Goal: Find specific page/section: Find specific page/section

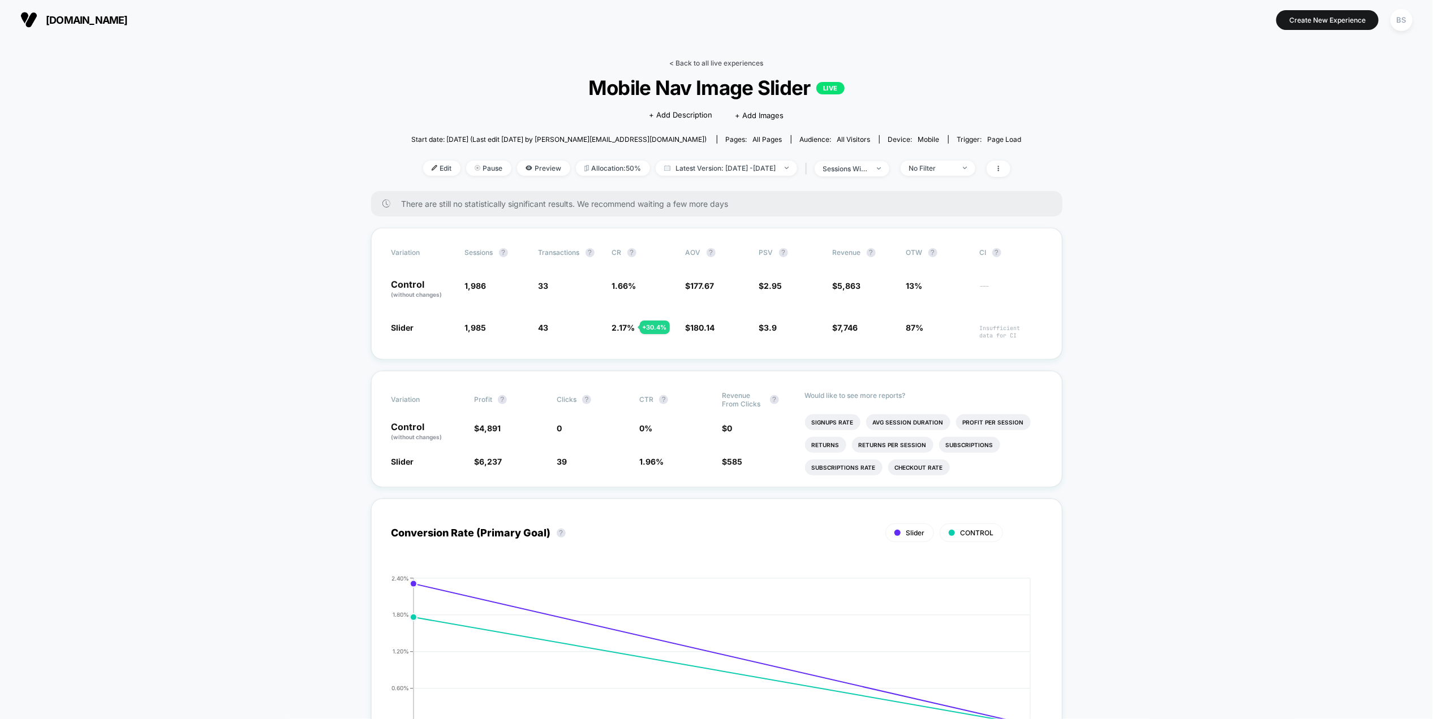
click at [692, 64] on link "< Back to all live experiences" at bounding box center [717, 63] width 94 height 8
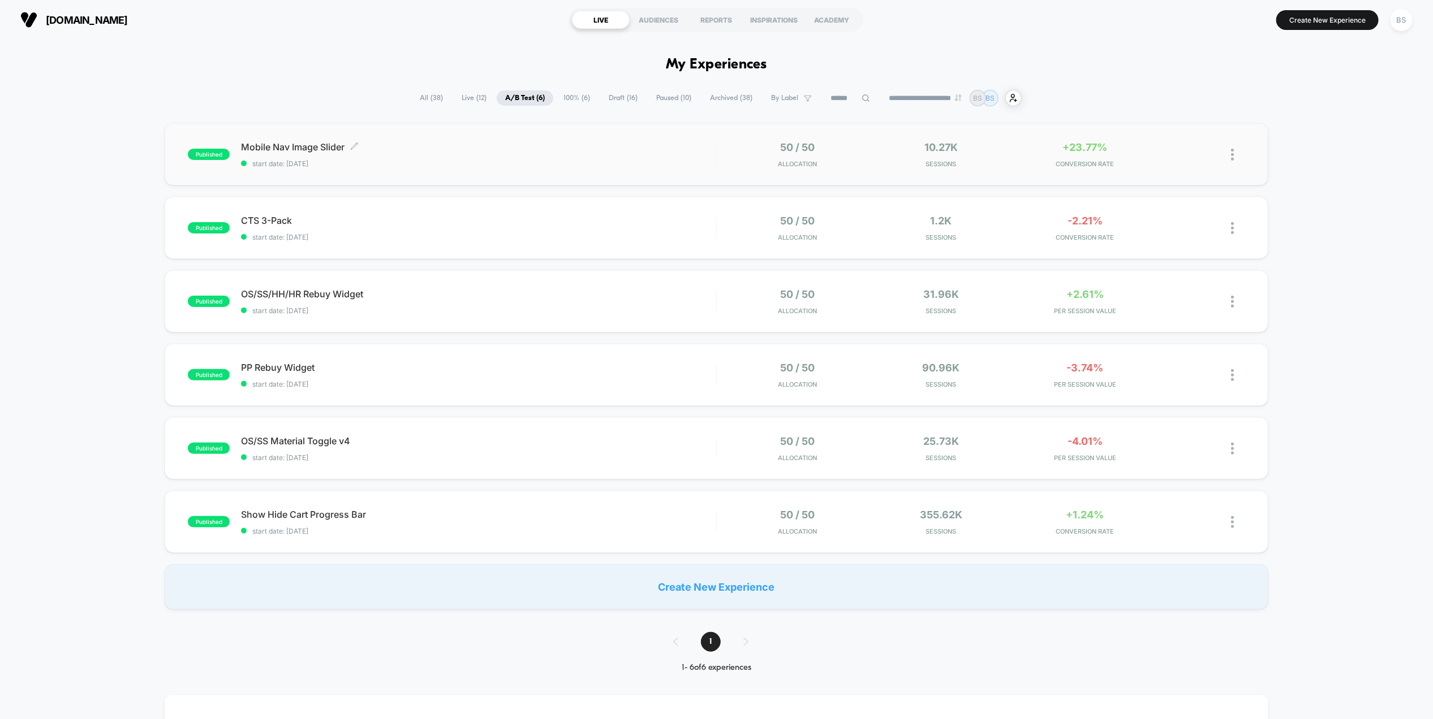
click at [691, 165] on span "start date: [DATE]" at bounding box center [478, 164] width 475 height 8
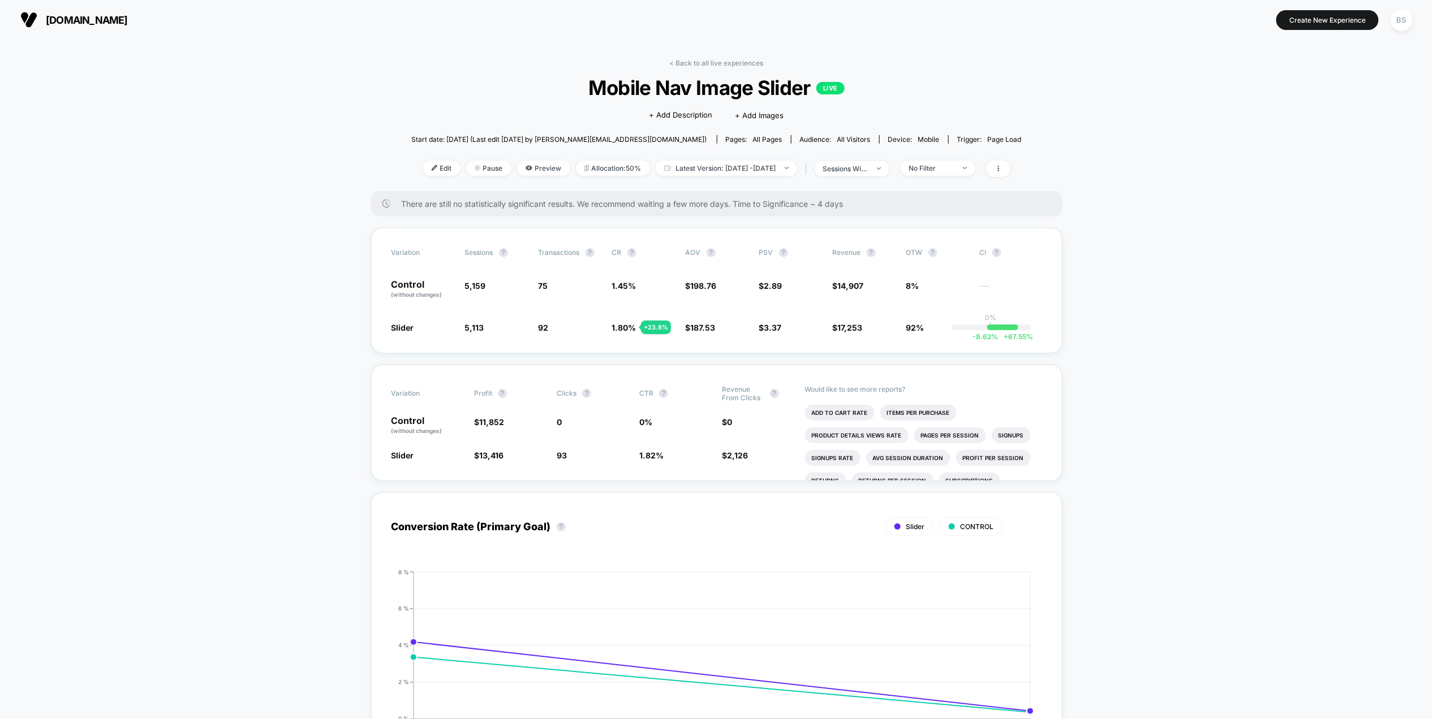
click at [693, 68] on div "< Back to all live experiences Mobile Nav Image Slider LIVE Click to edit exper…" at bounding box center [716, 125] width 610 height 132
click at [697, 71] on div "< Back to all live experiences Mobile Nav Image Slider LIVE Click to edit exper…" at bounding box center [716, 125] width 610 height 132
click at [696, 66] on link "< Back to all live experiences" at bounding box center [717, 63] width 94 height 8
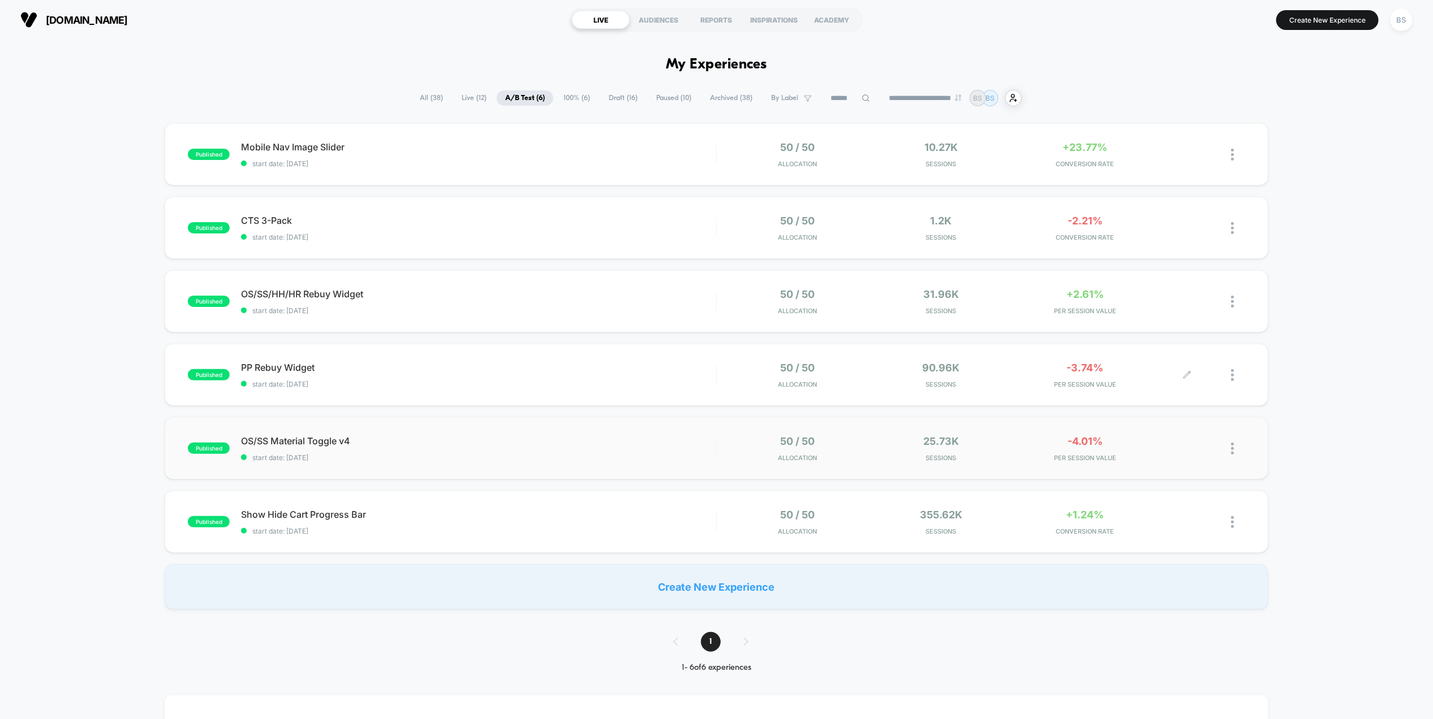
drag, startPoint x: 717, startPoint y: 363, endPoint x: 706, endPoint y: 448, distance: 85.5
click at [708, 395] on div "published PP Rebuy Widget start date: 8/28/2025 50 / 50 Allocation 90.96k Sessi…" at bounding box center [716, 375] width 1103 height 62
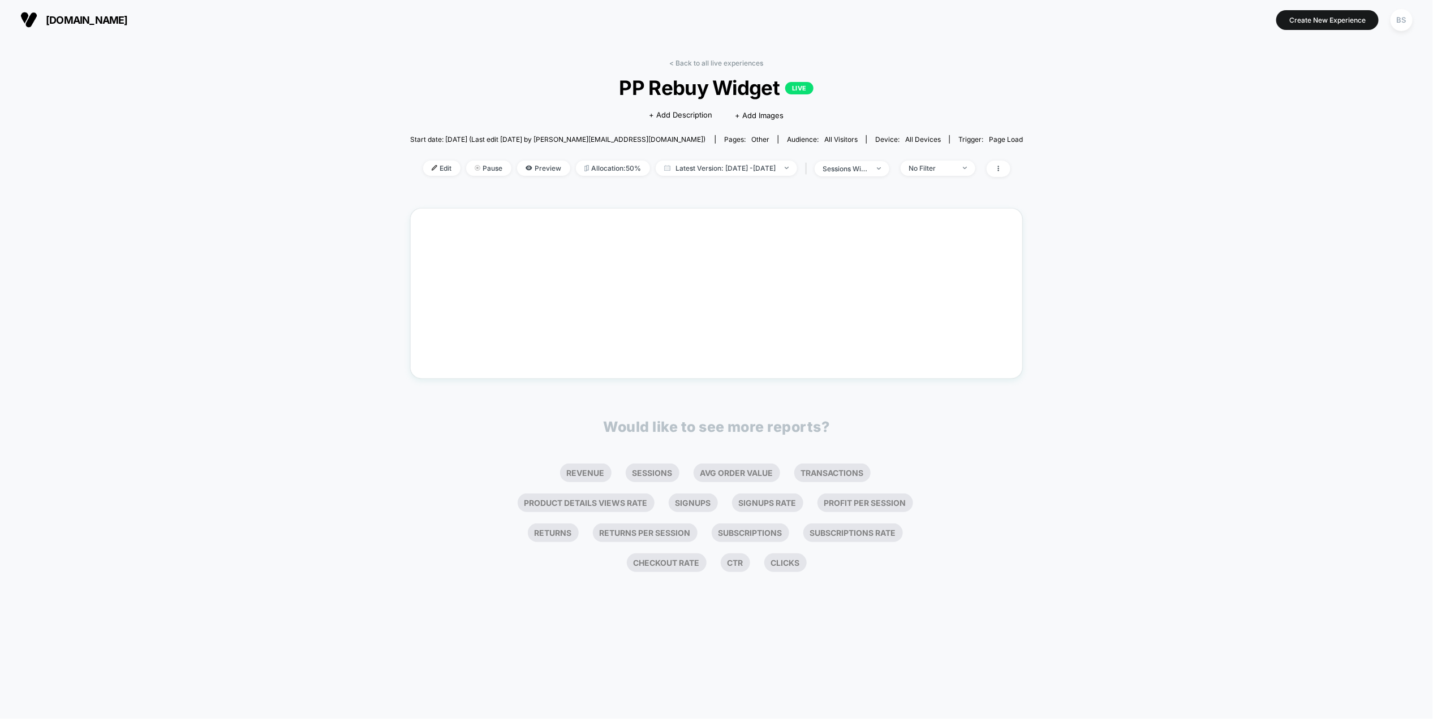
click at [683, 69] on div "< Back to all live experiences PP Rebuy Widget LIVE Click to edit experience de…" at bounding box center [716, 125] width 613 height 132
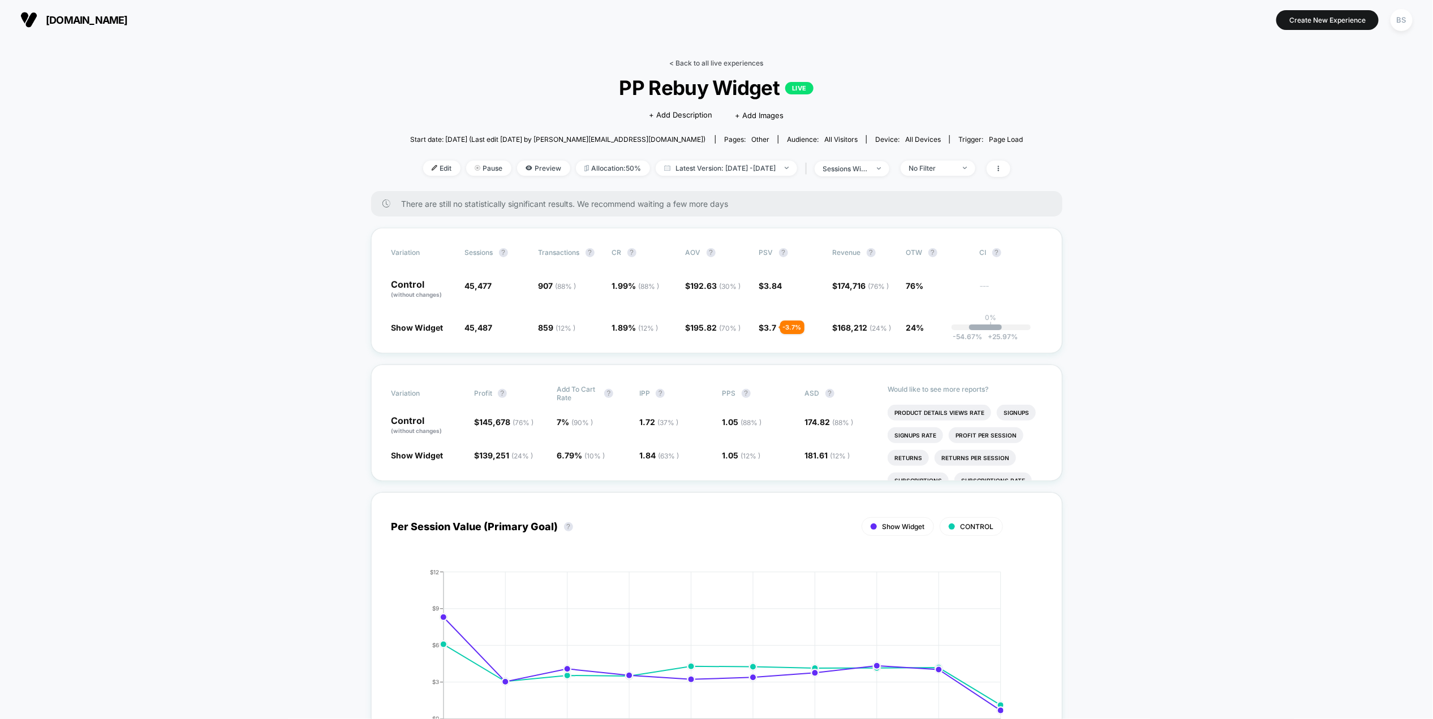
click at [683, 64] on link "< Back to all live experiences" at bounding box center [717, 63] width 94 height 8
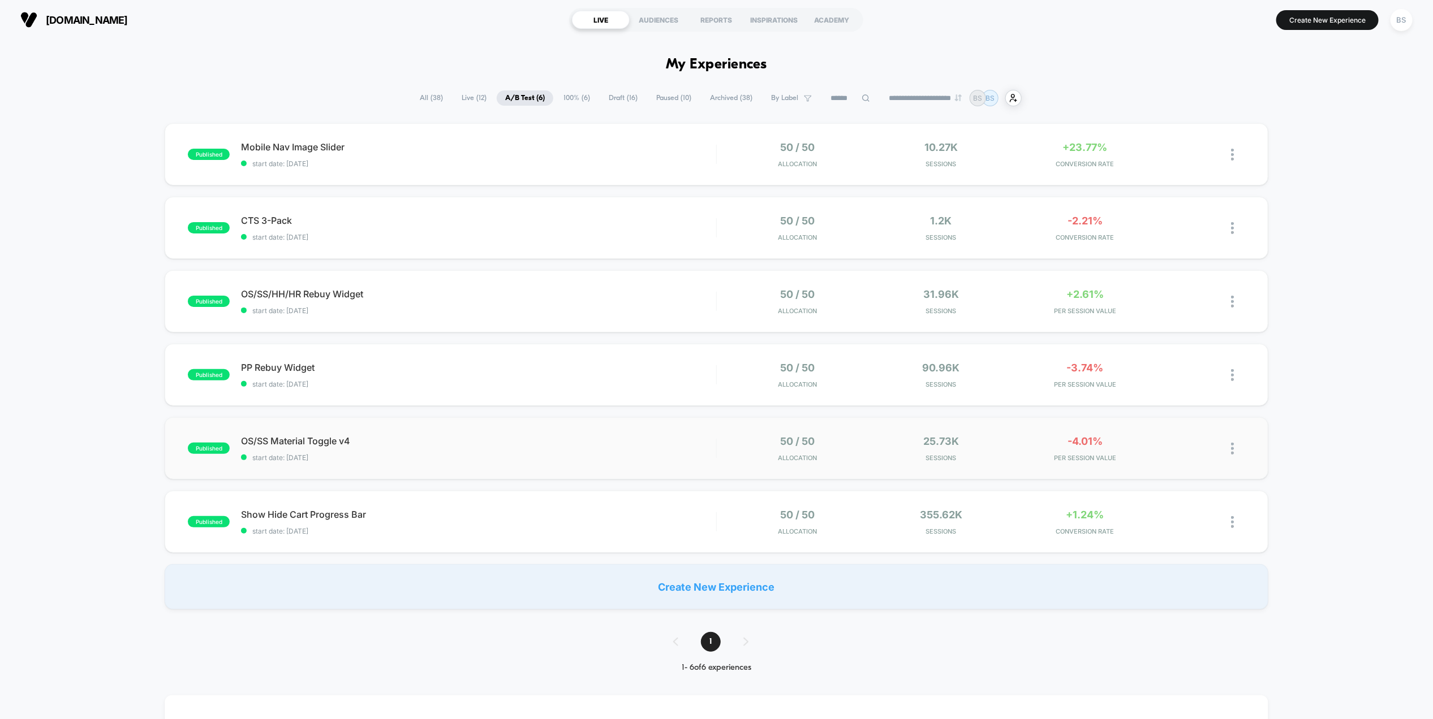
click at [687, 464] on div "published OS/SS Material Toggle v4 start date: [DATE] 50 / 50 Allocation 25.73k…" at bounding box center [716, 448] width 1103 height 62
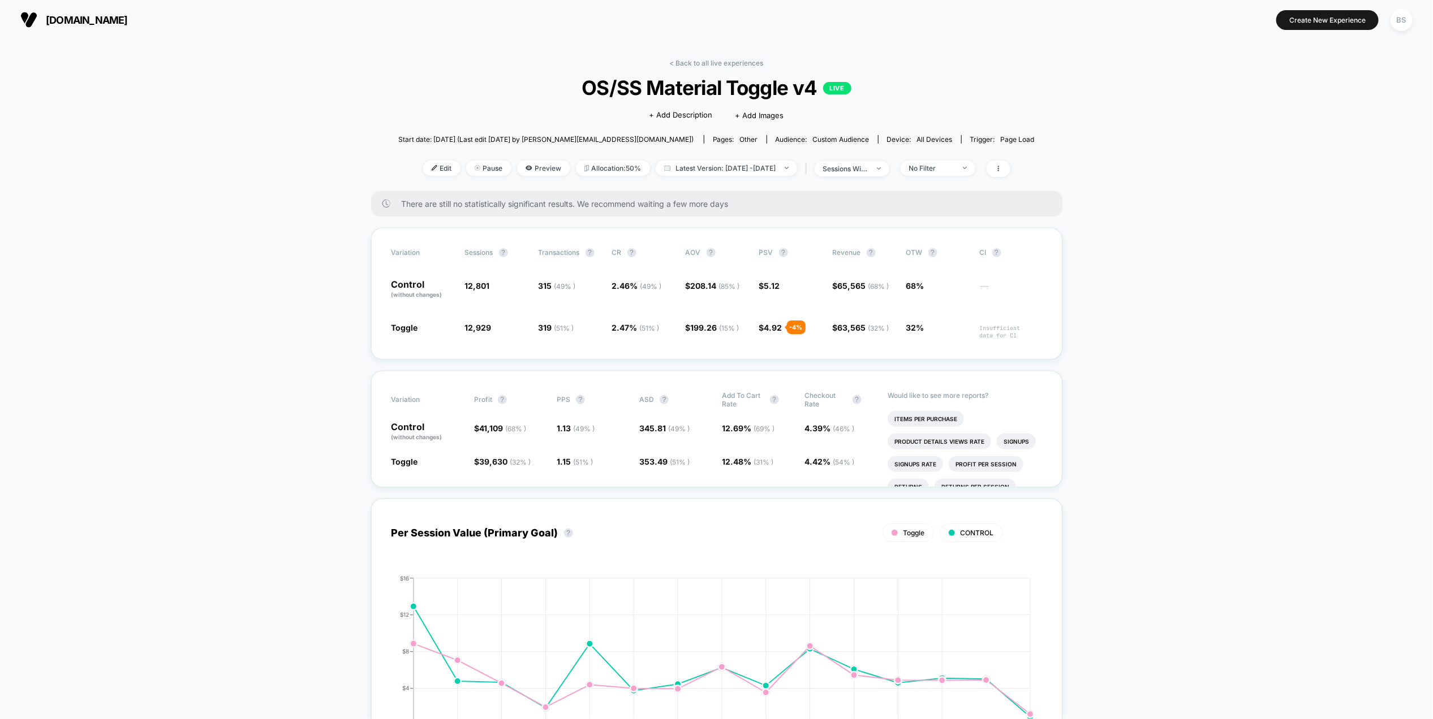
click at [697, 60] on link "< Back to all live experiences" at bounding box center [717, 63] width 94 height 8
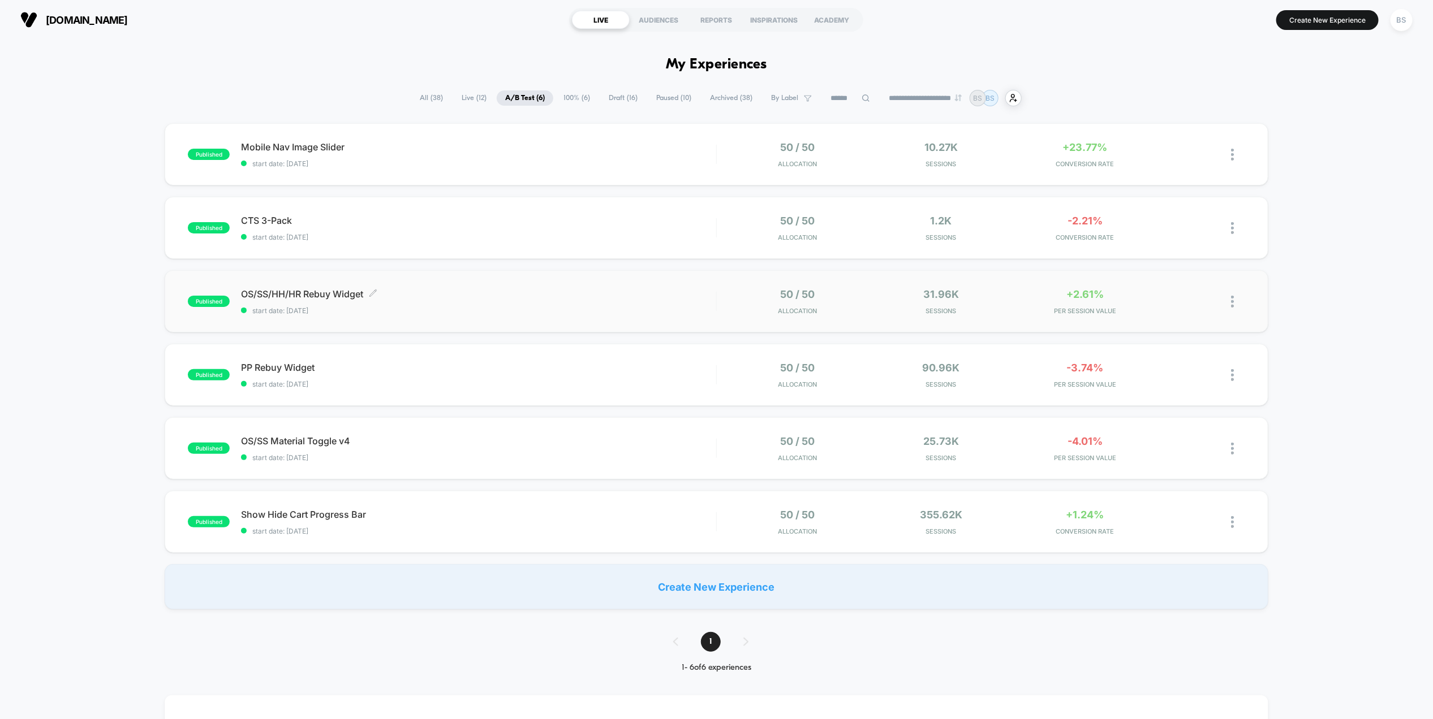
click at [628, 296] on span "OS/SS/HH/HR Rebuy Widget Click to edit experience details" at bounding box center [478, 293] width 475 height 11
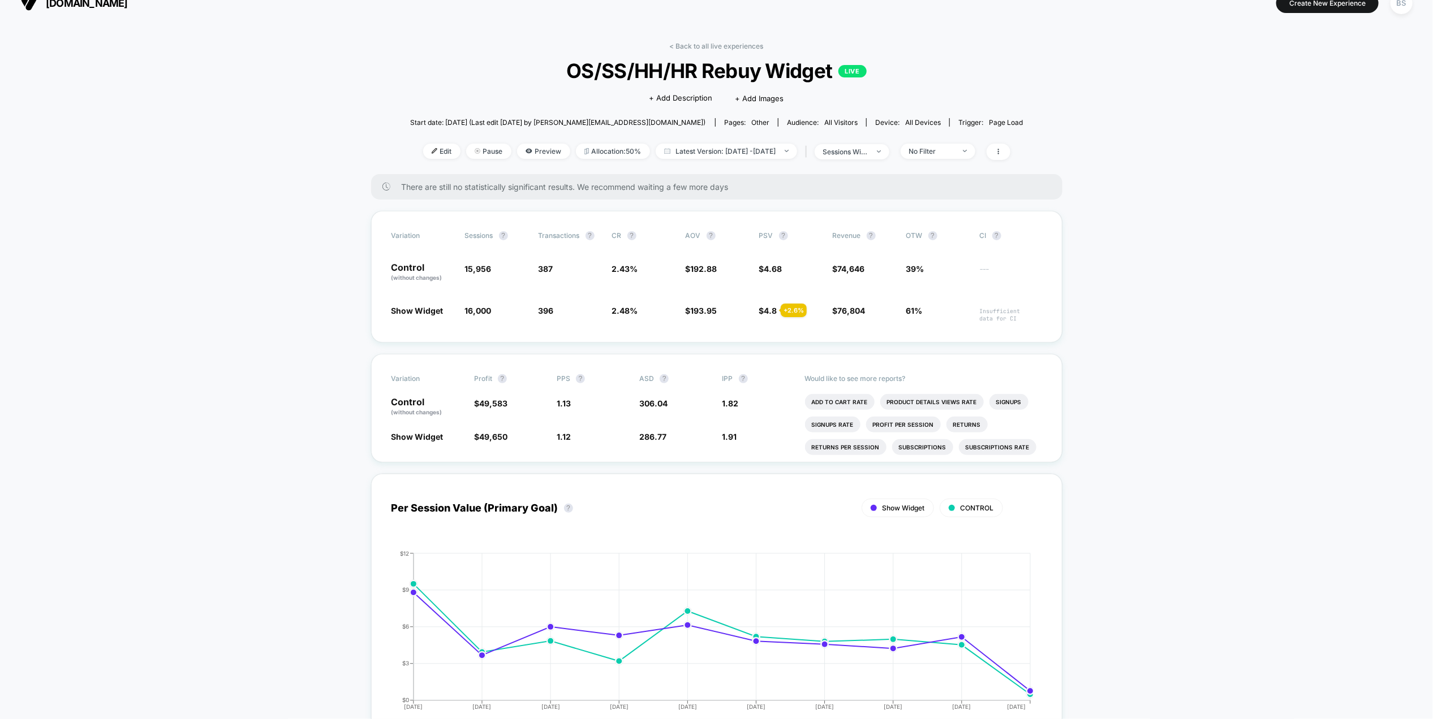
scroll to position [29, 0]
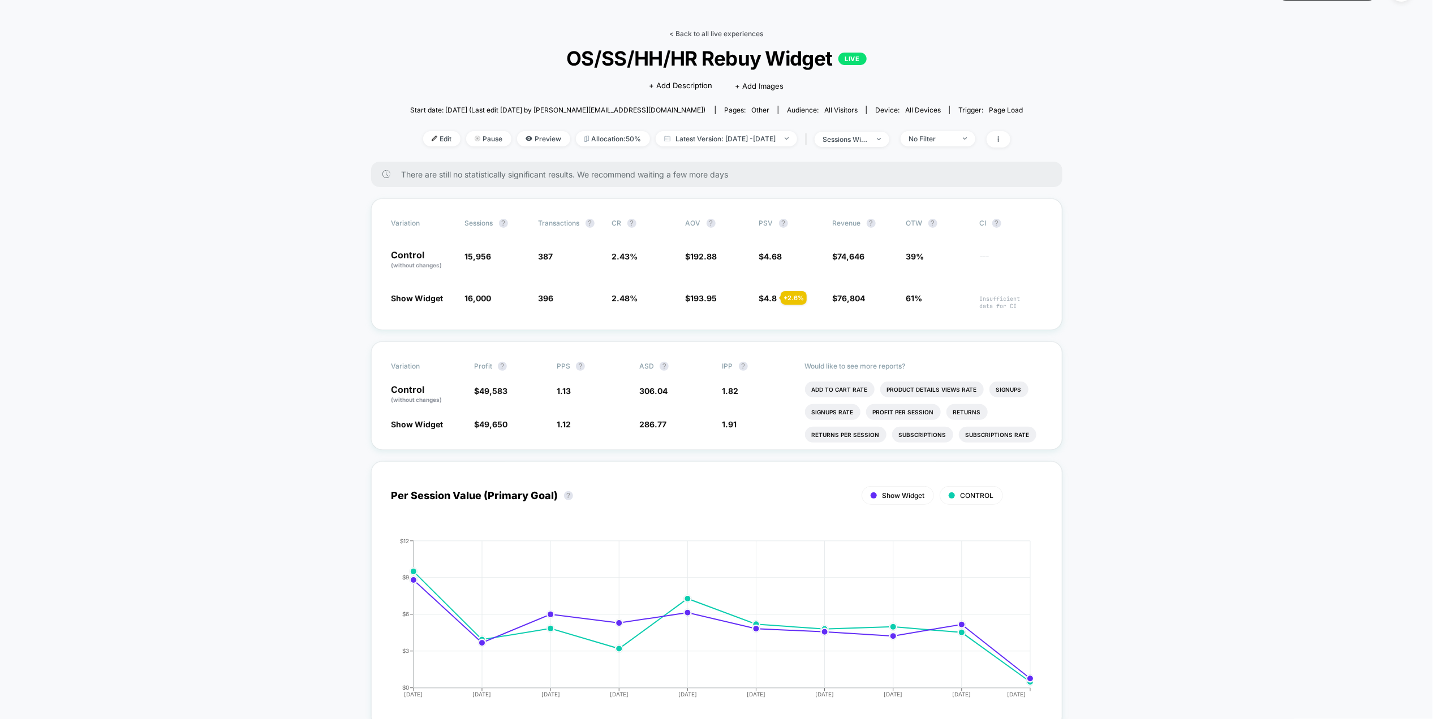
click at [711, 29] on link "< Back to all live experiences" at bounding box center [717, 33] width 94 height 8
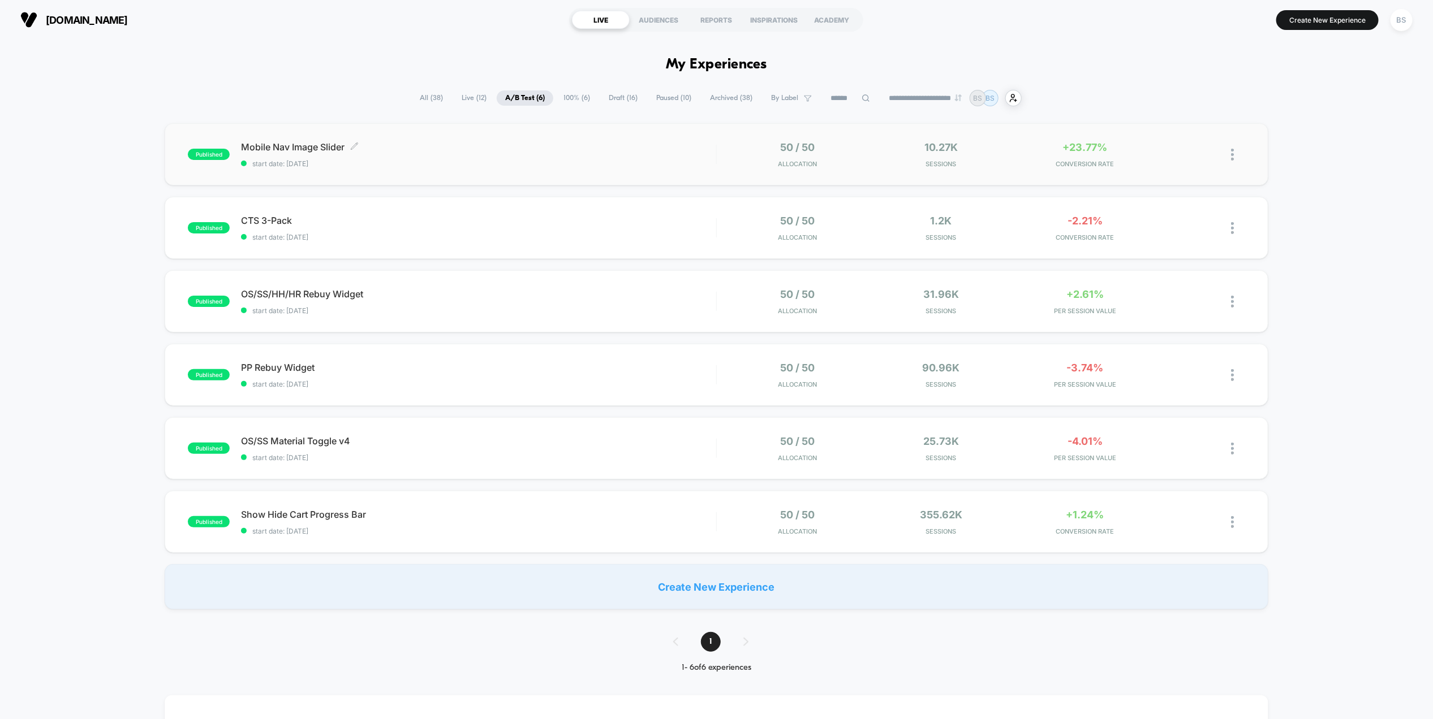
click at [602, 156] on div "Mobile Nav Image Slider Click to edit experience details Click to edit experien…" at bounding box center [478, 154] width 475 height 27
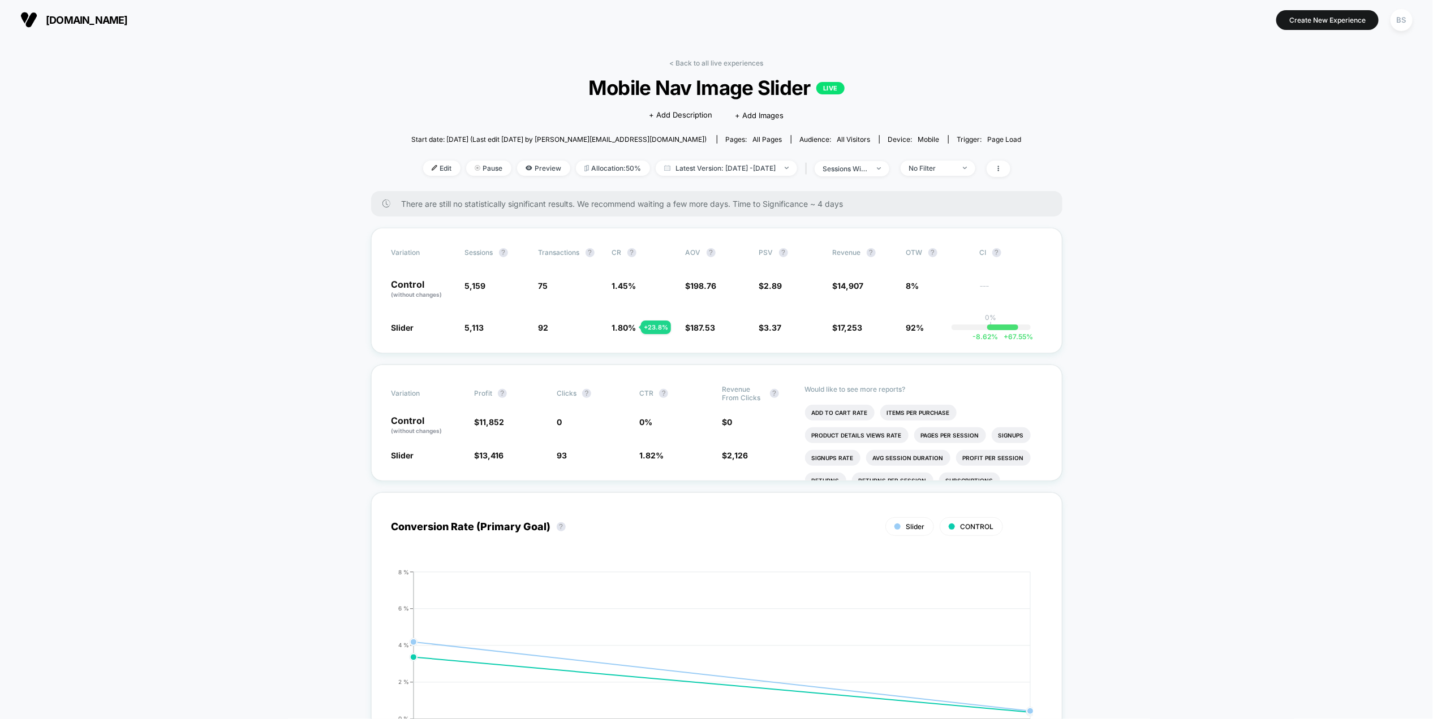
click at [682, 67] on div "< Back to all live experiences Mobile Nav Image Slider LIVE Click to edit exper…" at bounding box center [716, 125] width 610 height 132
click at [684, 61] on link "< Back to all live experiences" at bounding box center [717, 63] width 94 height 8
